Goal: Transaction & Acquisition: Obtain resource

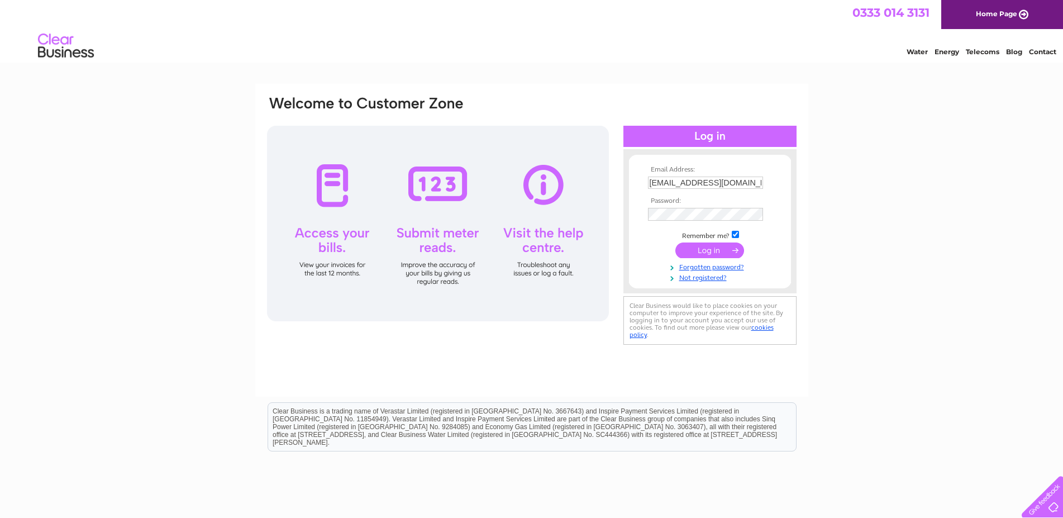
click at [702, 248] on input "submit" at bounding box center [710, 250] width 69 height 16
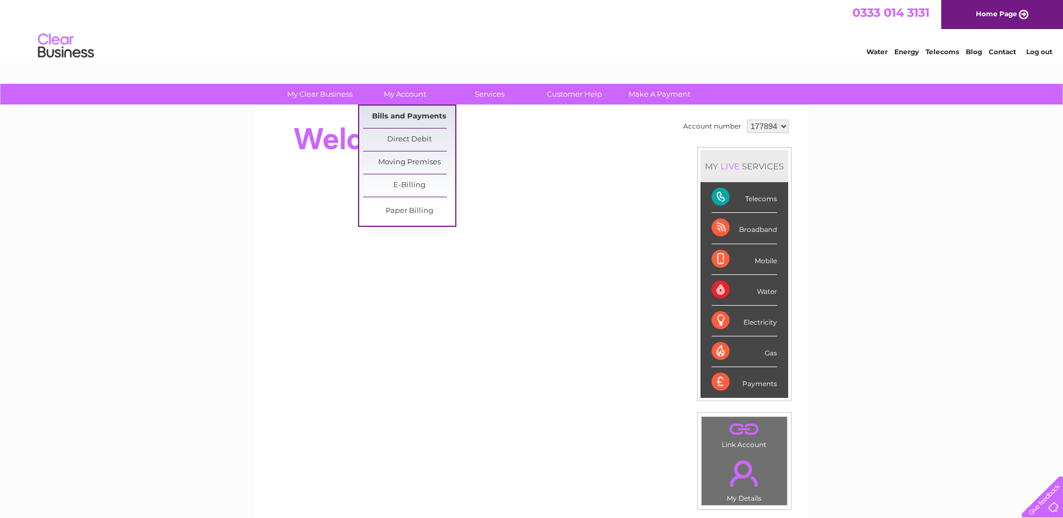
click at [384, 114] on link "Bills and Payments" at bounding box center [409, 117] width 92 height 22
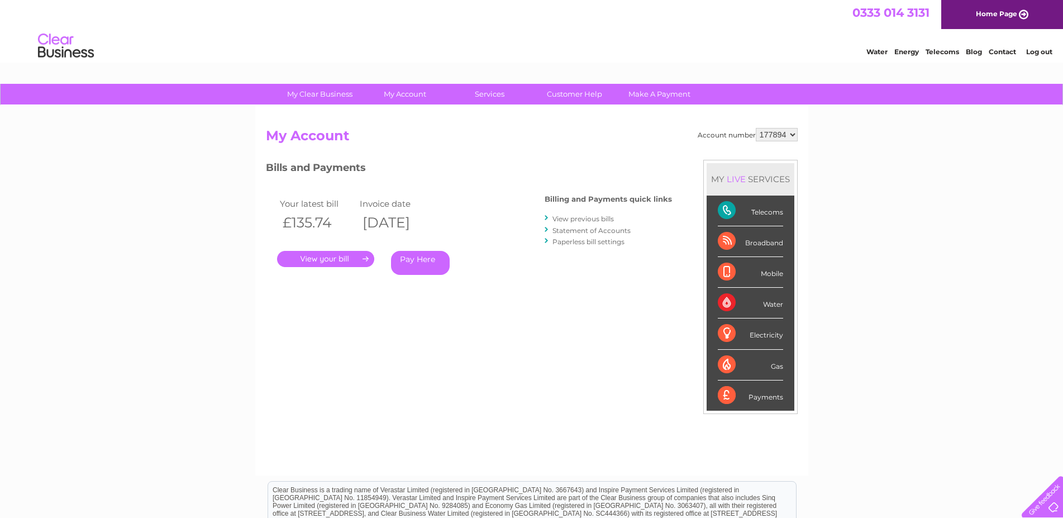
click at [334, 257] on link "." at bounding box center [325, 259] width 97 height 16
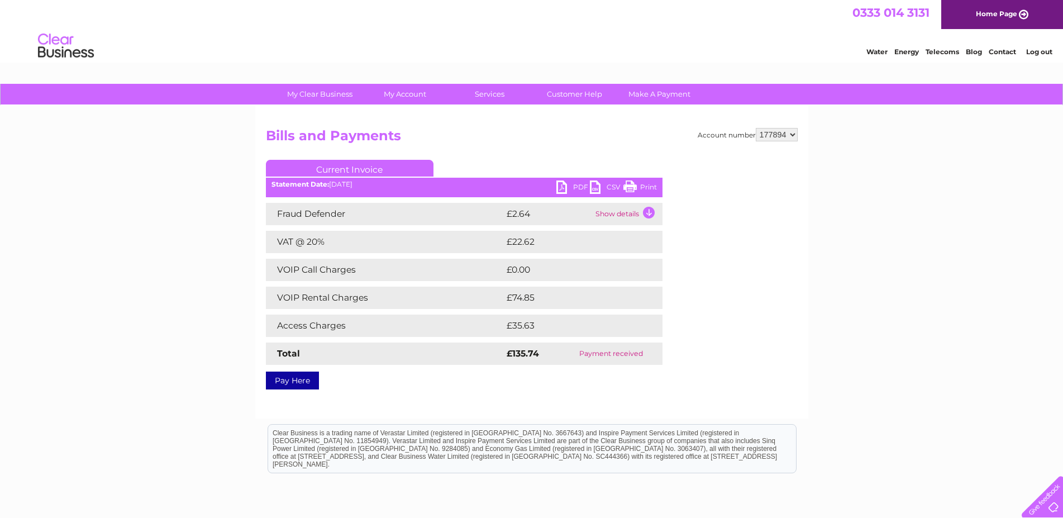
click at [561, 185] on link "PDF" at bounding box center [573, 188] width 34 height 16
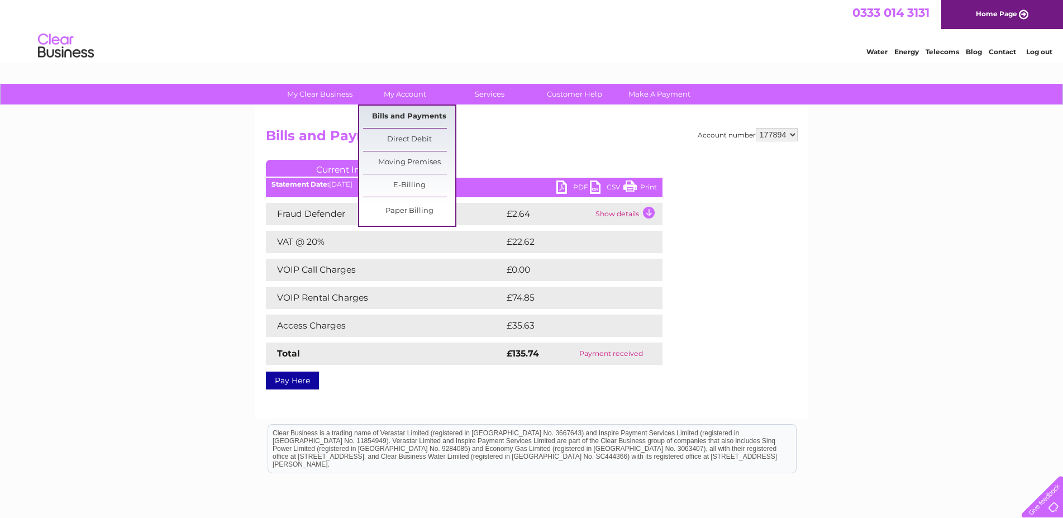
click at [410, 115] on link "Bills and Payments" at bounding box center [409, 117] width 92 height 22
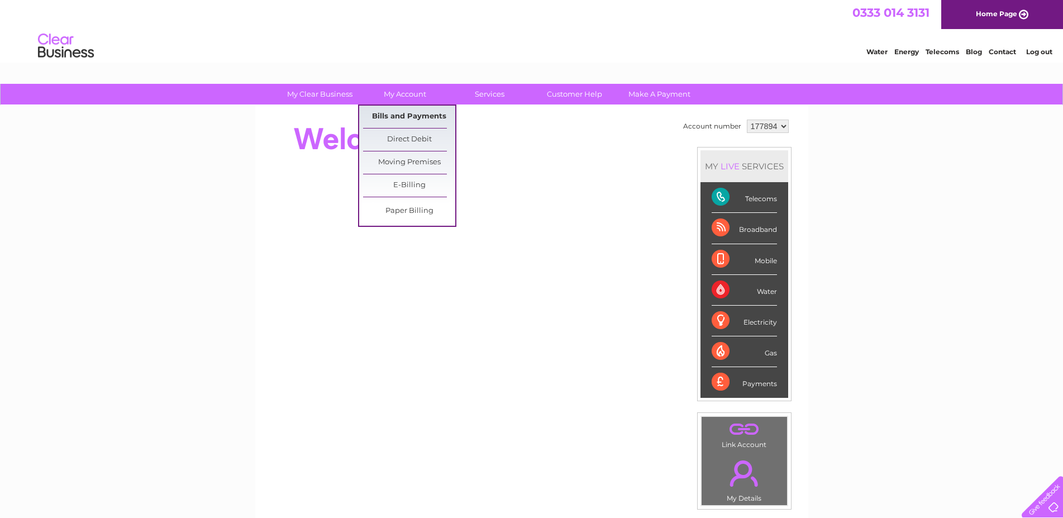
click at [405, 115] on link "Bills and Payments" at bounding box center [409, 117] width 92 height 22
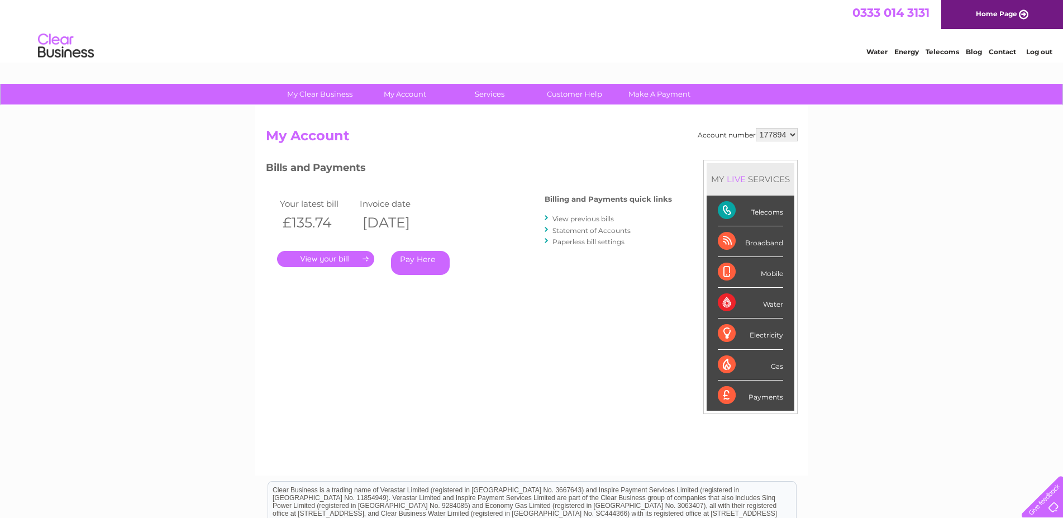
click at [325, 257] on link "." at bounding box center [325, 259] width 97 height 16
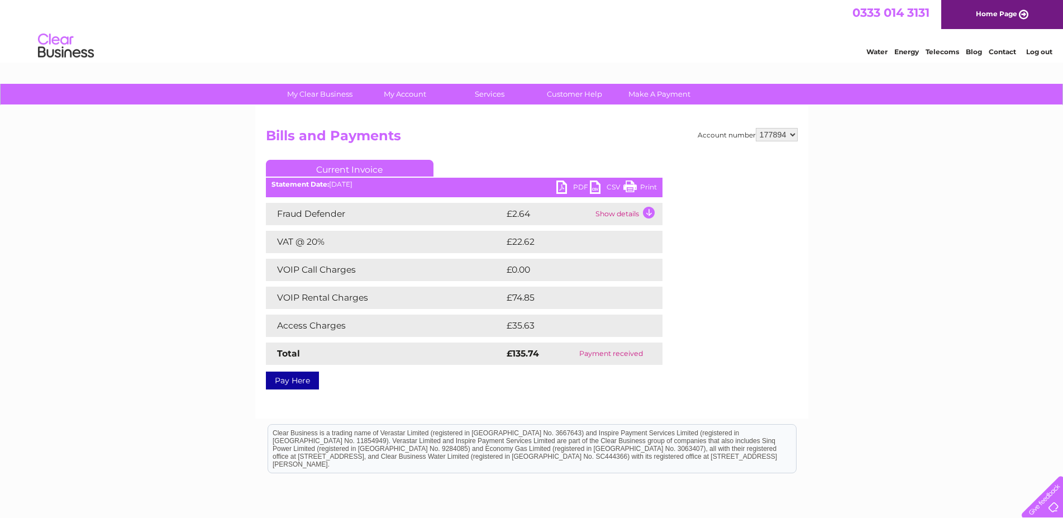
click at [564, 188] on link "PDF" at bounding box center [573, 188] width 34 height 16
click at [565, 180] on ul "Current Invoice" at bounding box center [464, 170] width 397 height 21
click at [564, 185] on link "PDF" at bounding box center [573, 188] width 34 height 16
click at [561, 183] on link "PDF" at bounding box center [573, 188] width 34 height 16
click at [561, 184] on link "PDF" at bounding box center [573, 188] width 34 height 16
